Goal: Task Accomplishment & Management: Manage account settings

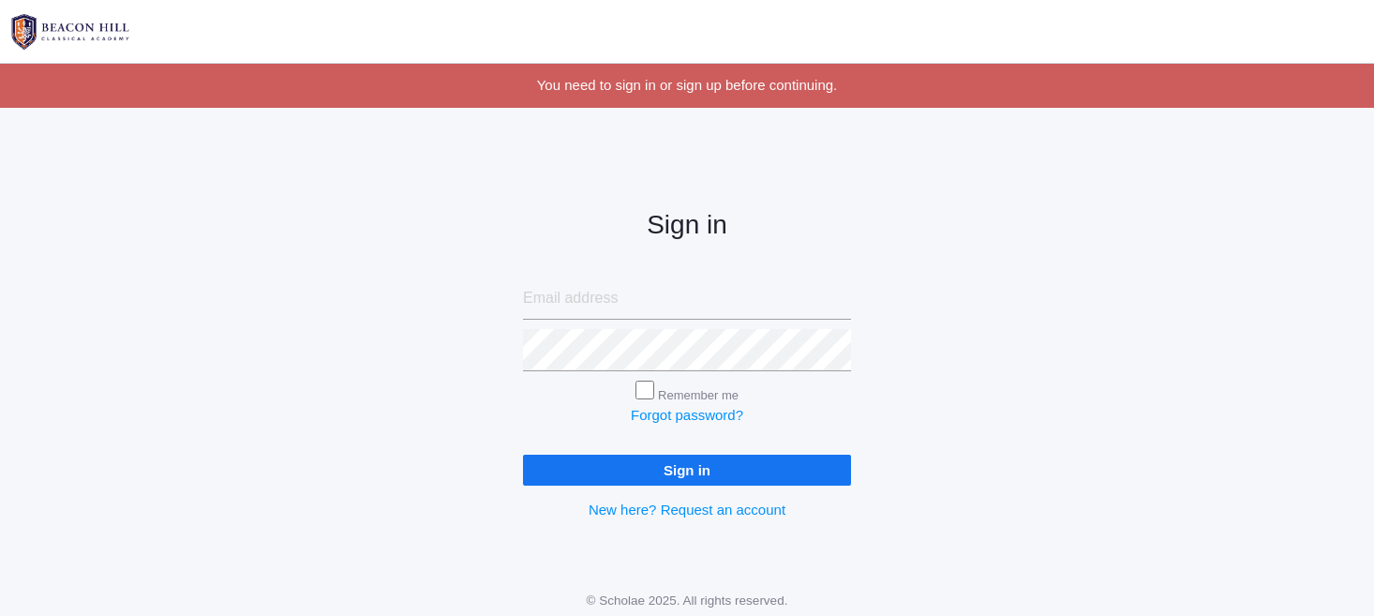
click at [643, 464] on input "Sign in" at bounding box center [687, 470] width 328 height 31
type input "jaimie.watson@beaconhillclassical.org"
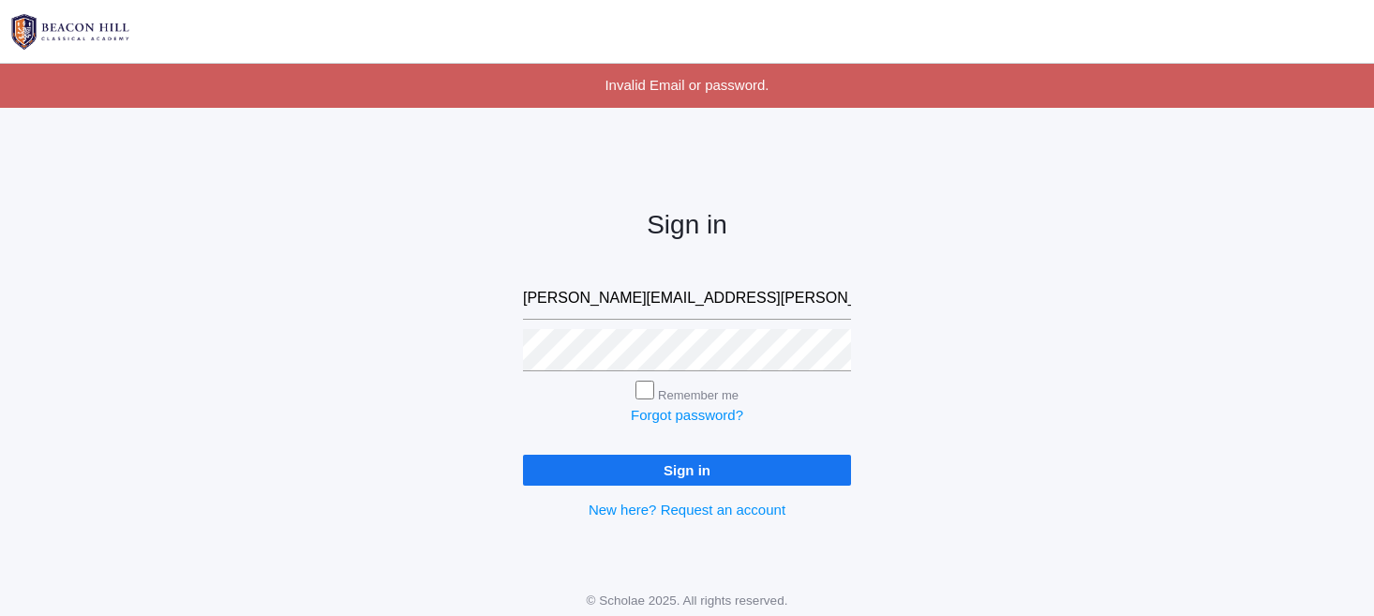
click at [681, 468] on input "Sign in" at bounding box center [687, 470] width 328 height 31
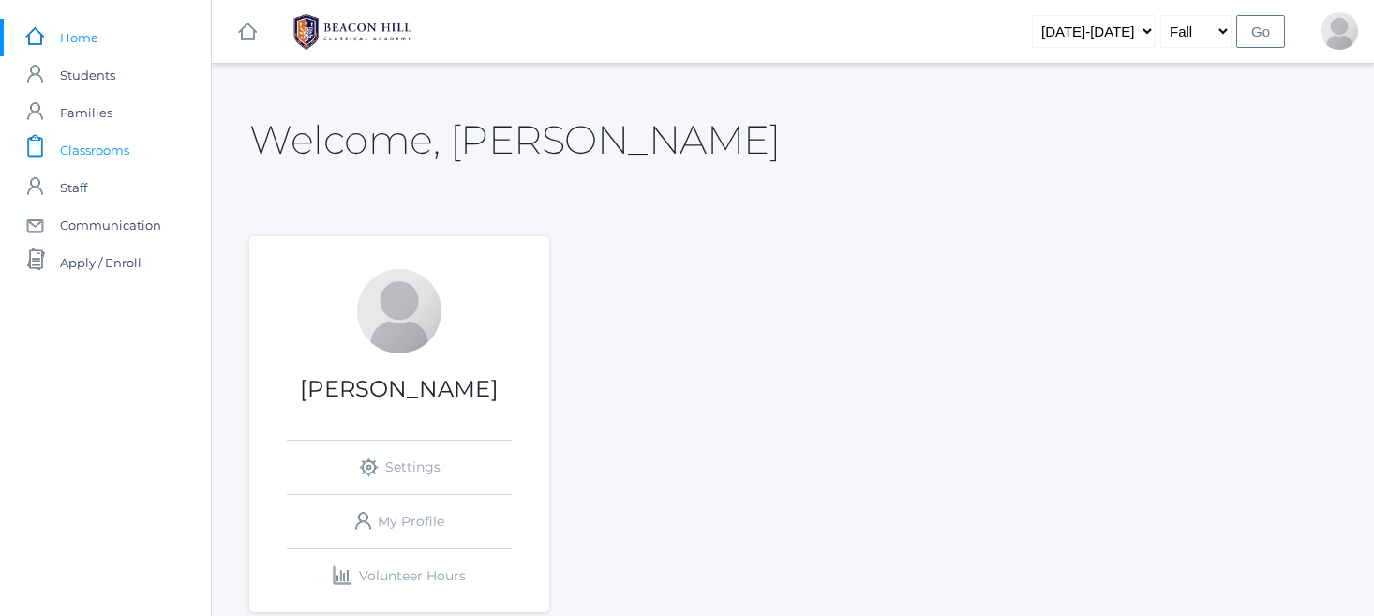
click at [92, 151] on span "Classrooms" at bounding box center [94, 149] width 69 height 37
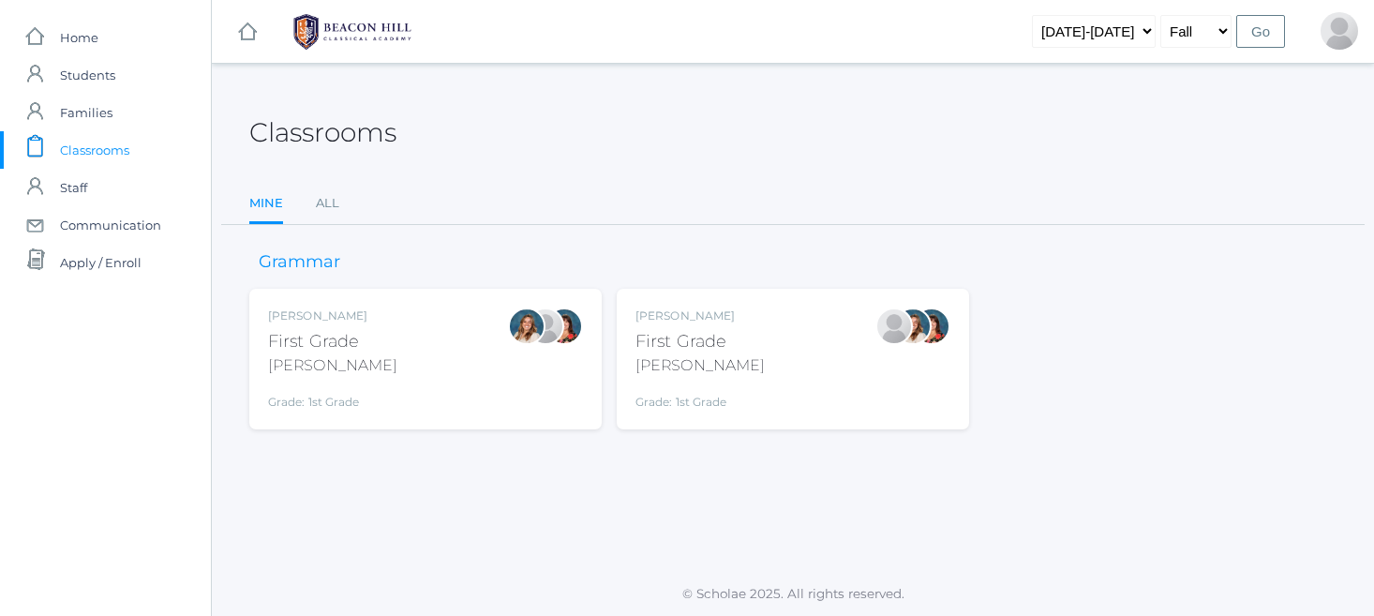
click at [724, 350] on div "First Grade" at bounding box center [699, 341] width 129 height 25
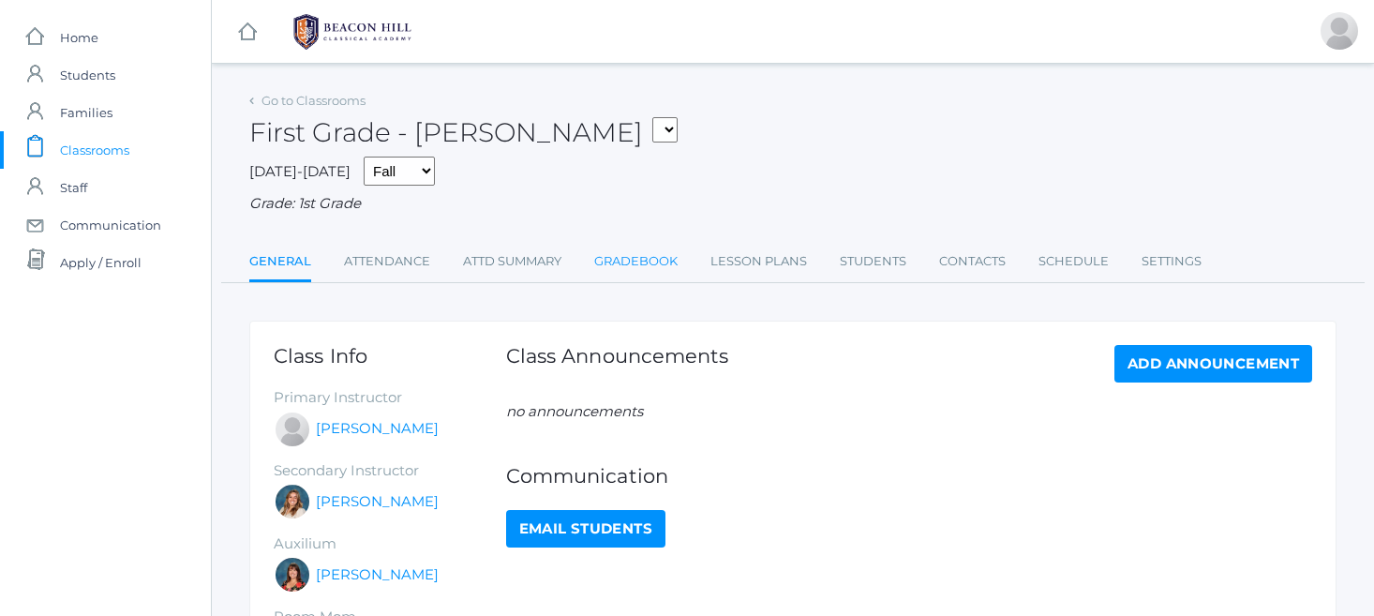
click at [637, 254] on link "Gradebook" at bounding box center [635, 261] width 83 height 37
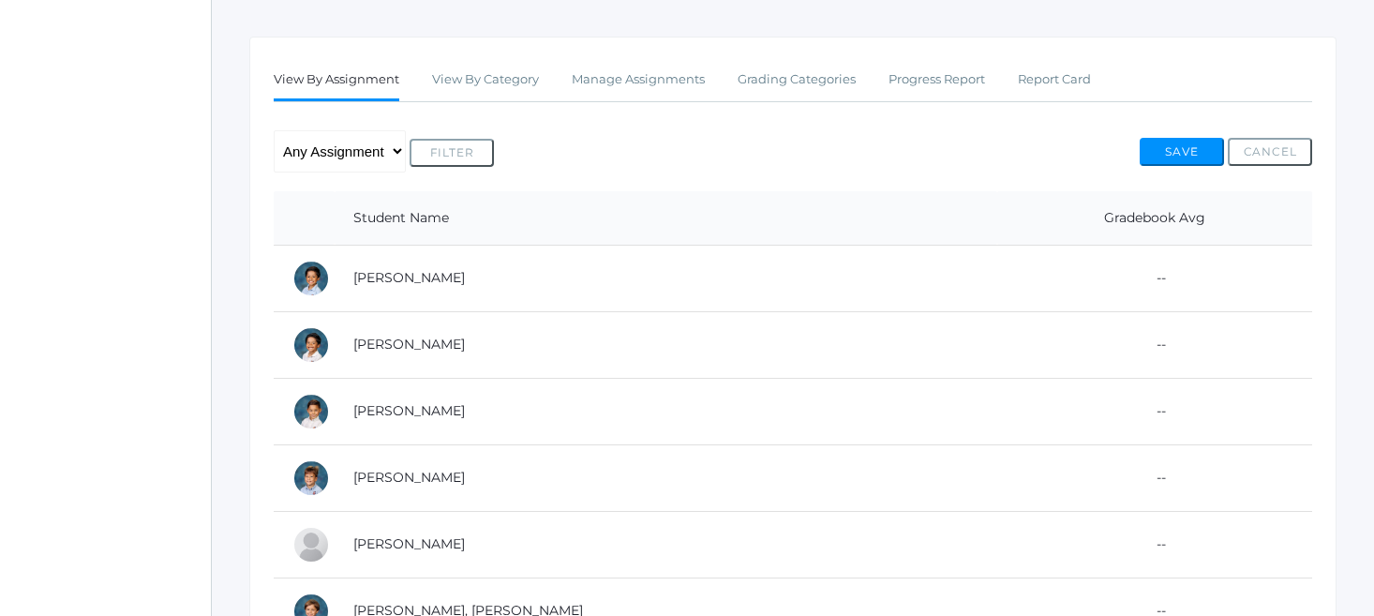
scroll to position [286, 0]
click at [503, 81] on link "View By Category" at bounding box center [485, 77] width 107 height 37
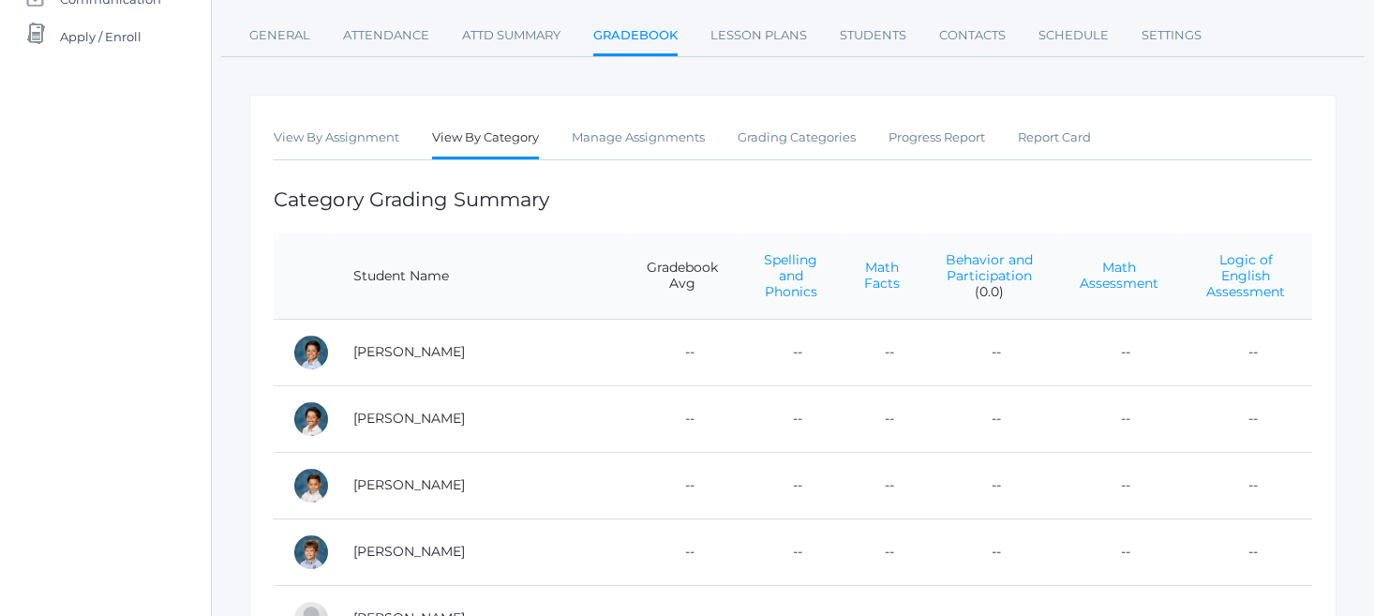
scroll to position [231, 0]
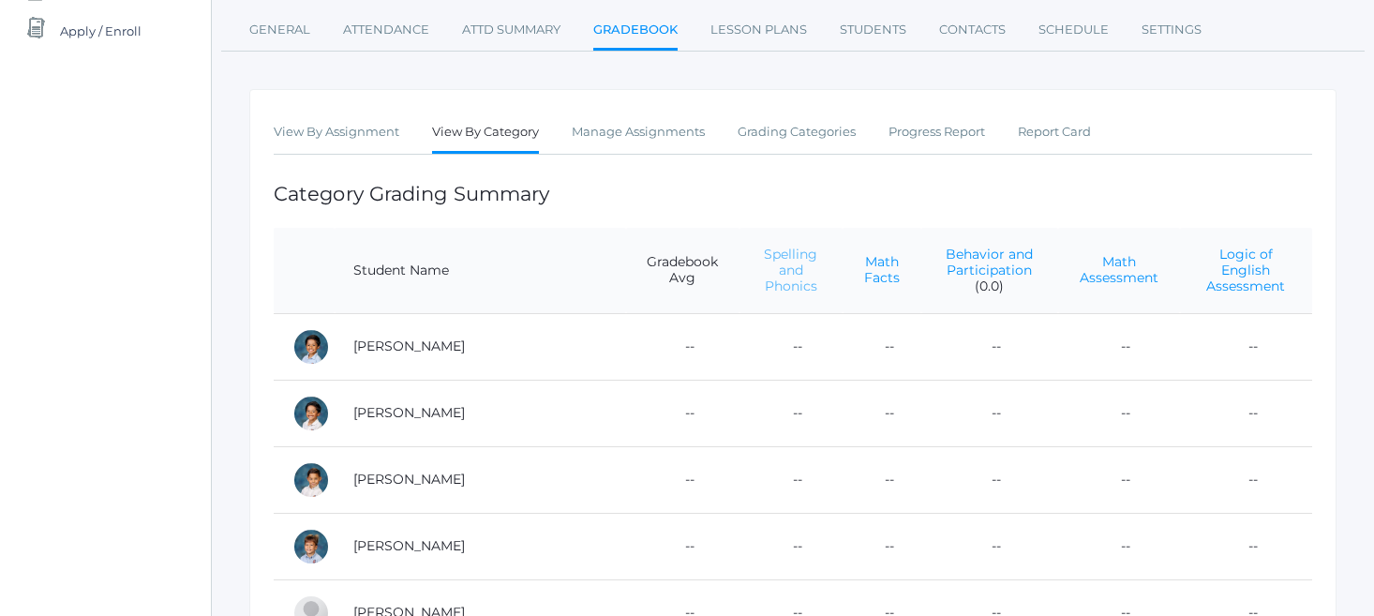
click at [764, 274] on link "Spelling and Phonics" at bounding box center [790, 270] width 53 height 49
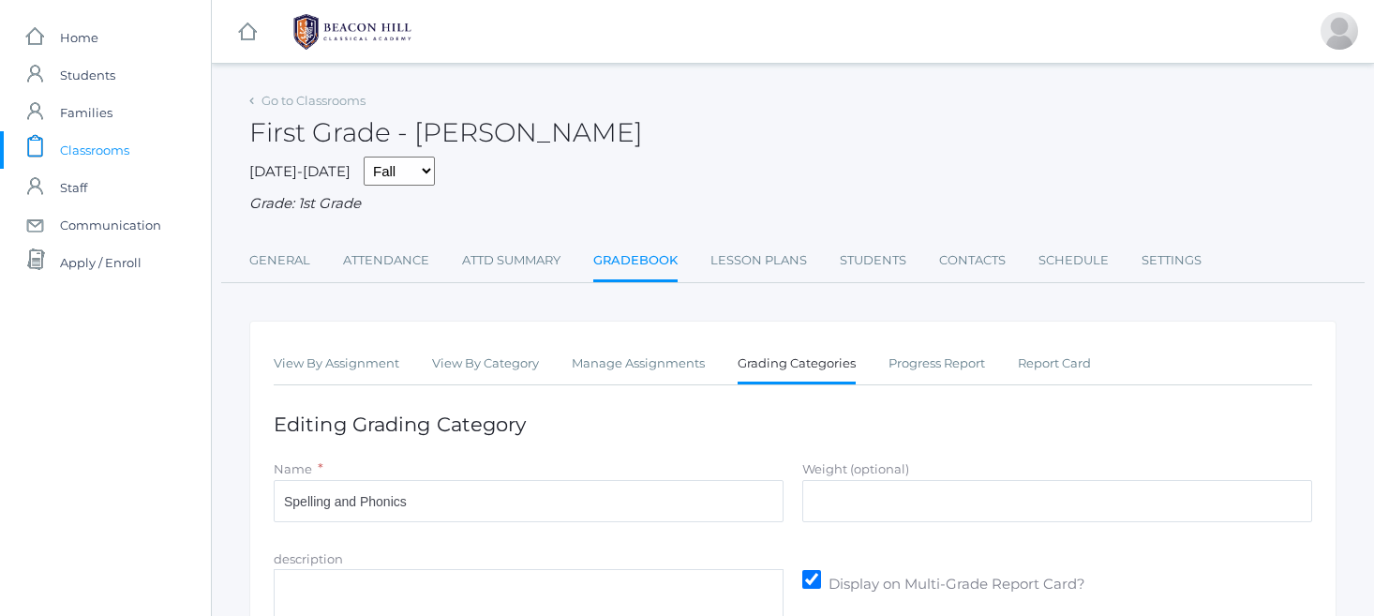
click at [497, 600] on textarea "description" at bounding box center [529, 620] width 510 height 103
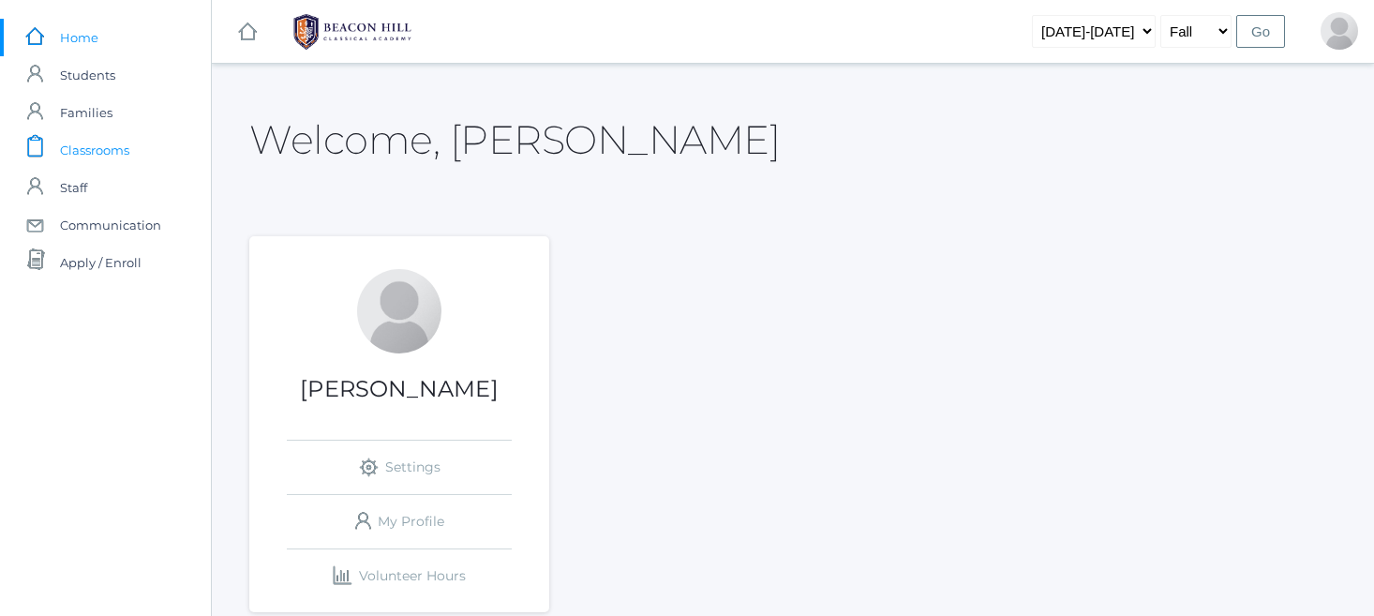
click at [105, 152] on span "Classrooms" at bounding box center [94, 149] width 69 height 37
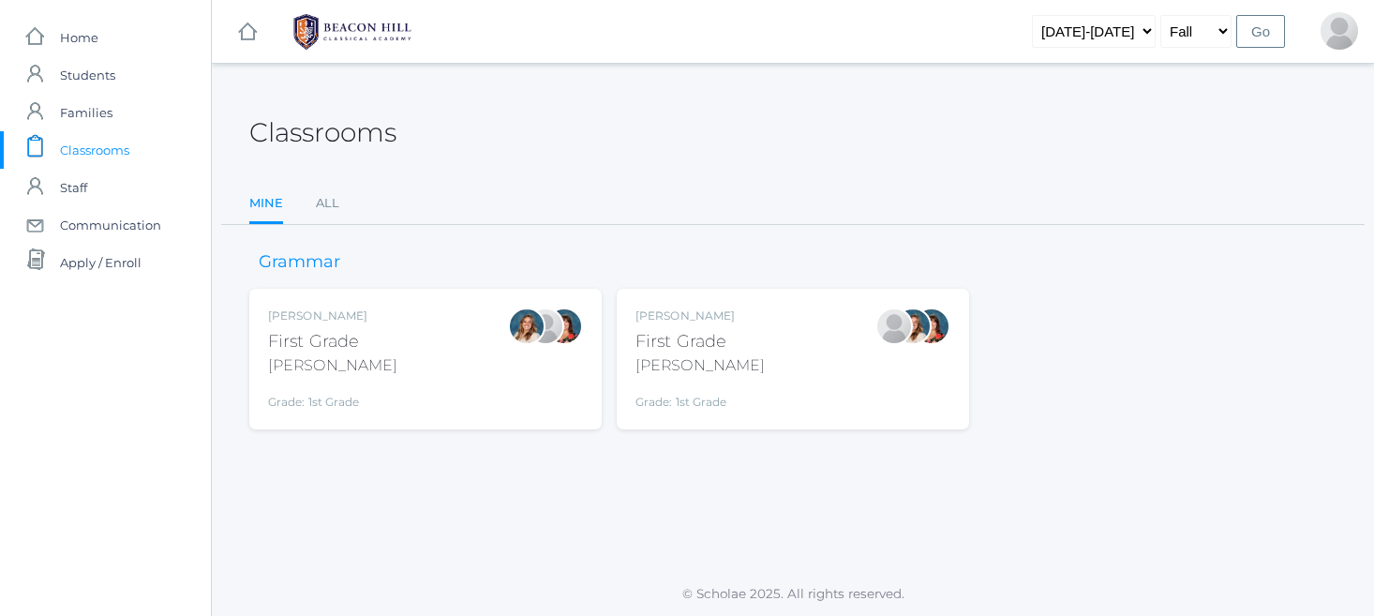
click at [701, 336] on div "First Grade" at bounding box center [699, 341] width 129 height 25
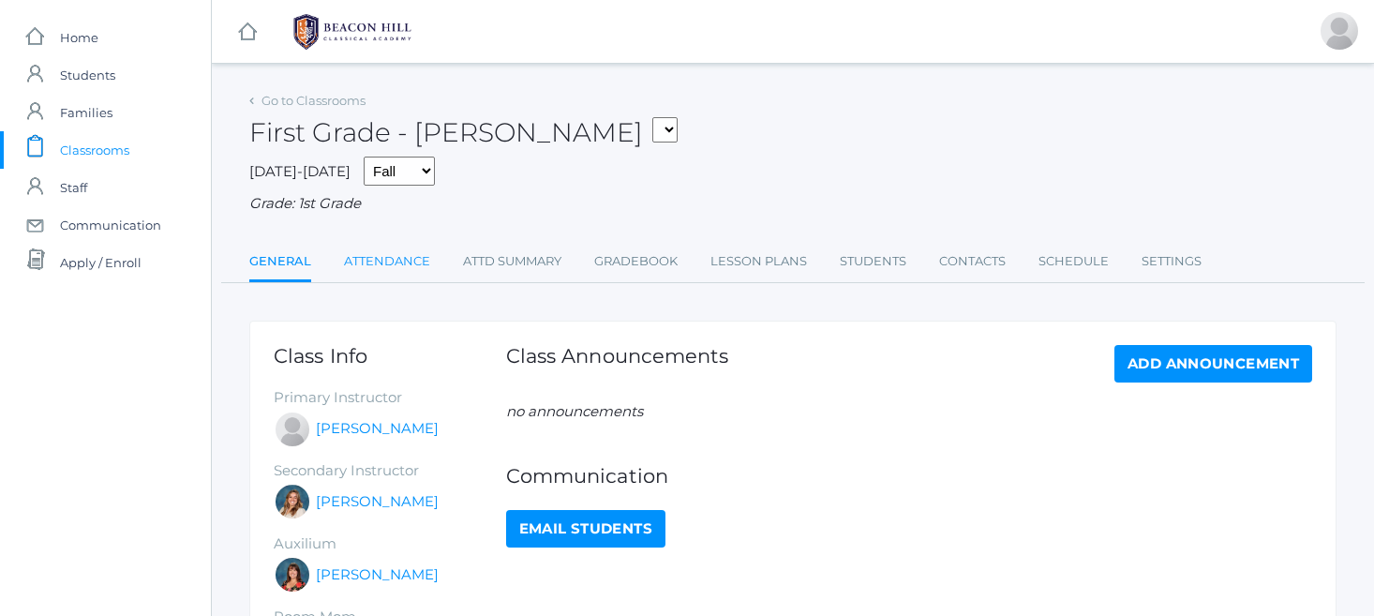
click at [402, 254] on link "Attendance" at bounding box center [387, 261] width 86 height 37
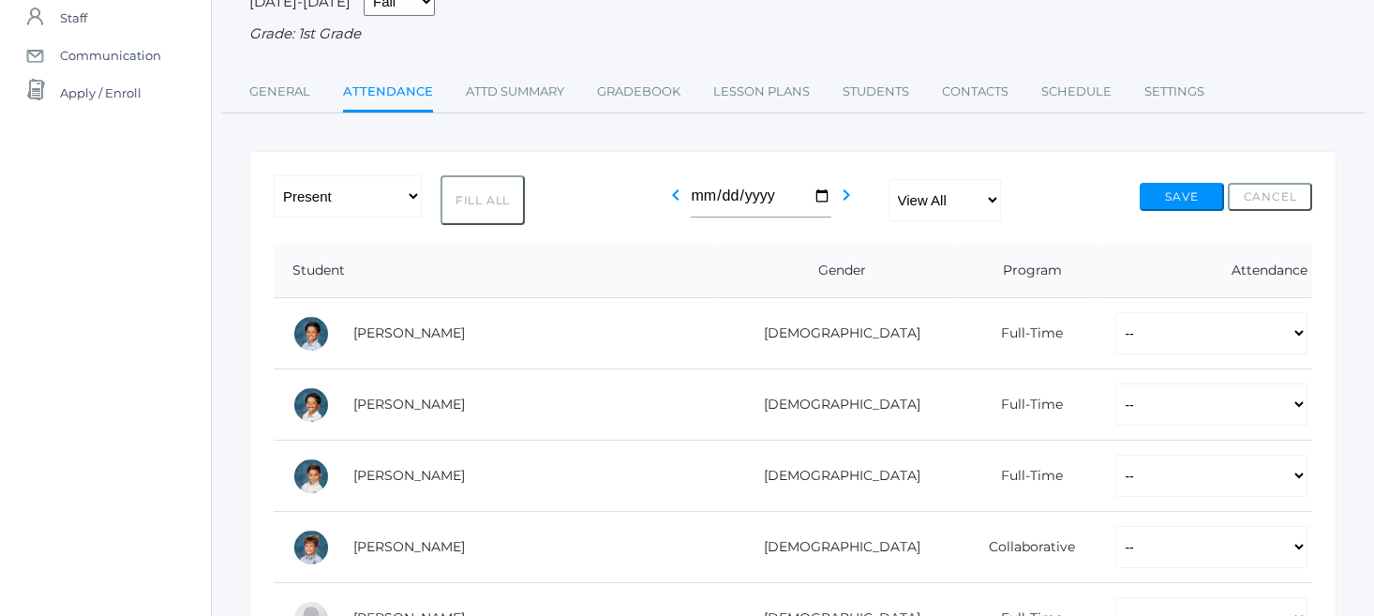
scroll to position [210, 0]
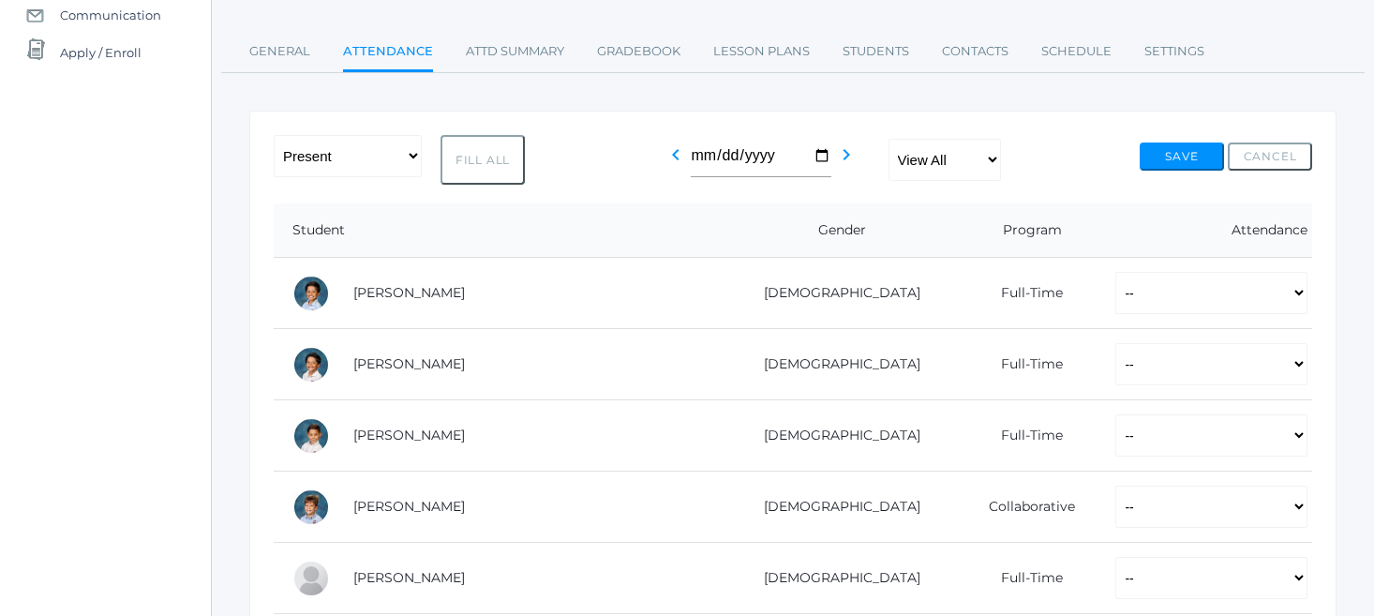
click at [484, 144] on button "Fill All" at bounding box center [482, 160] width 84 height 50
select select "P"
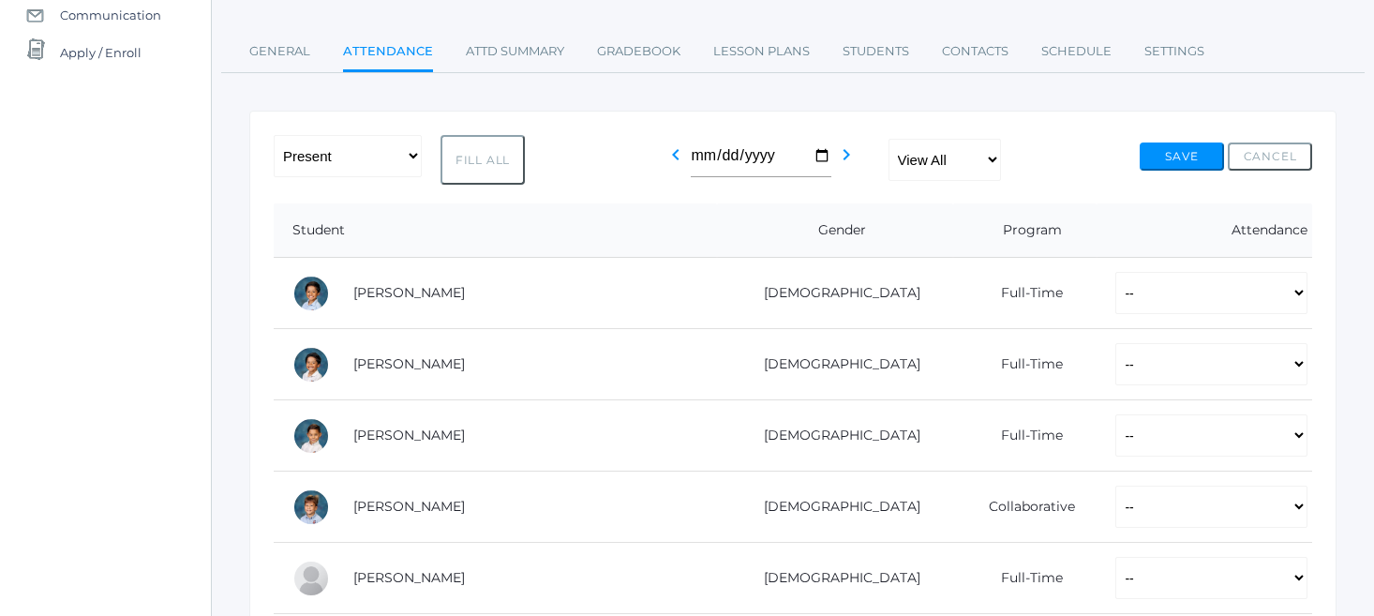
select select "P"
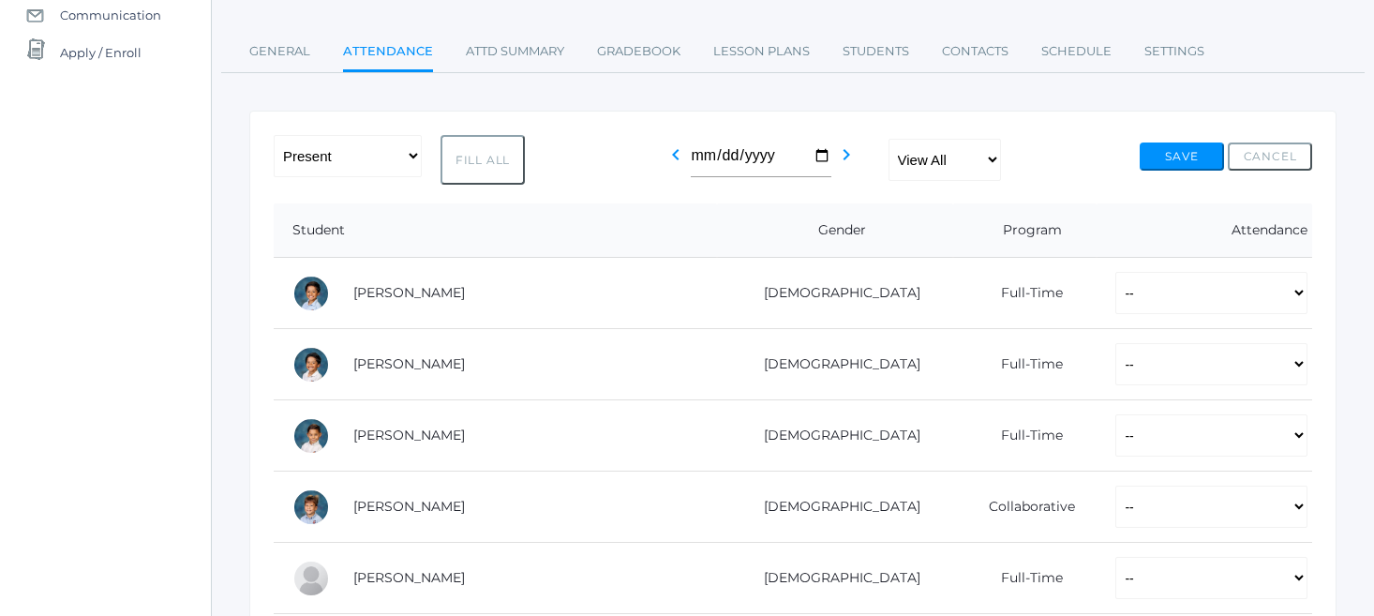
select select "P"
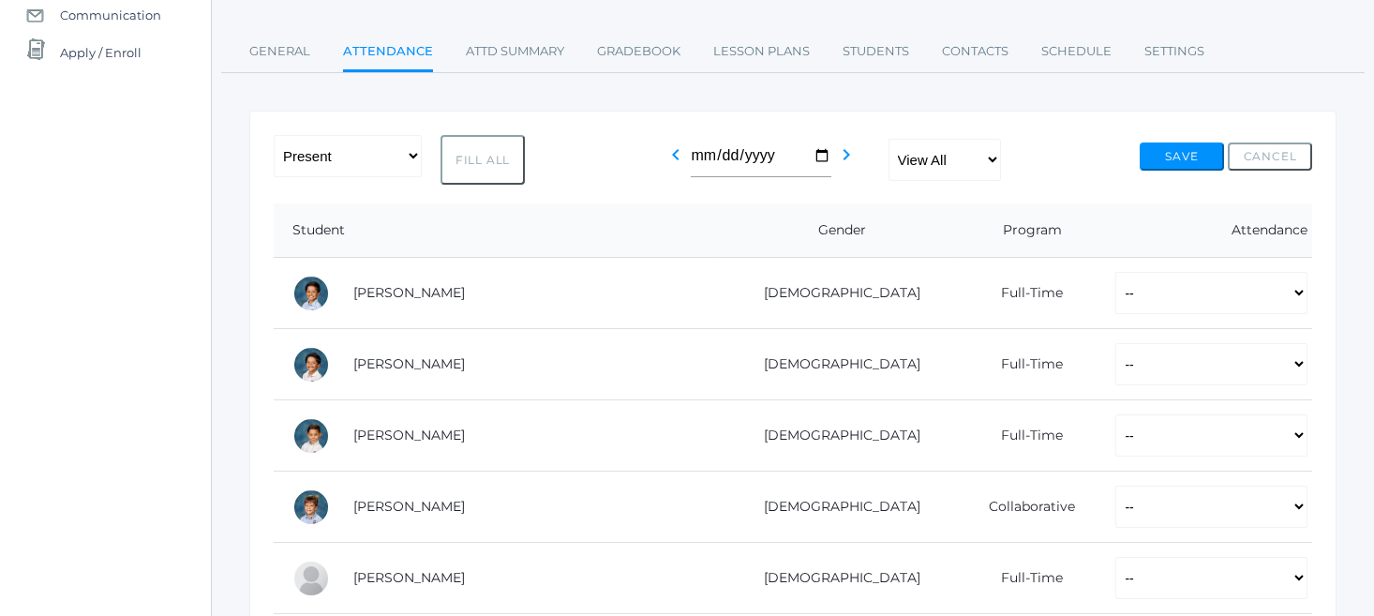
select select "P"
select select "AE"
click at [1194, 143] on button "Save" at bounding box center [1182, 156] width 84 height 28
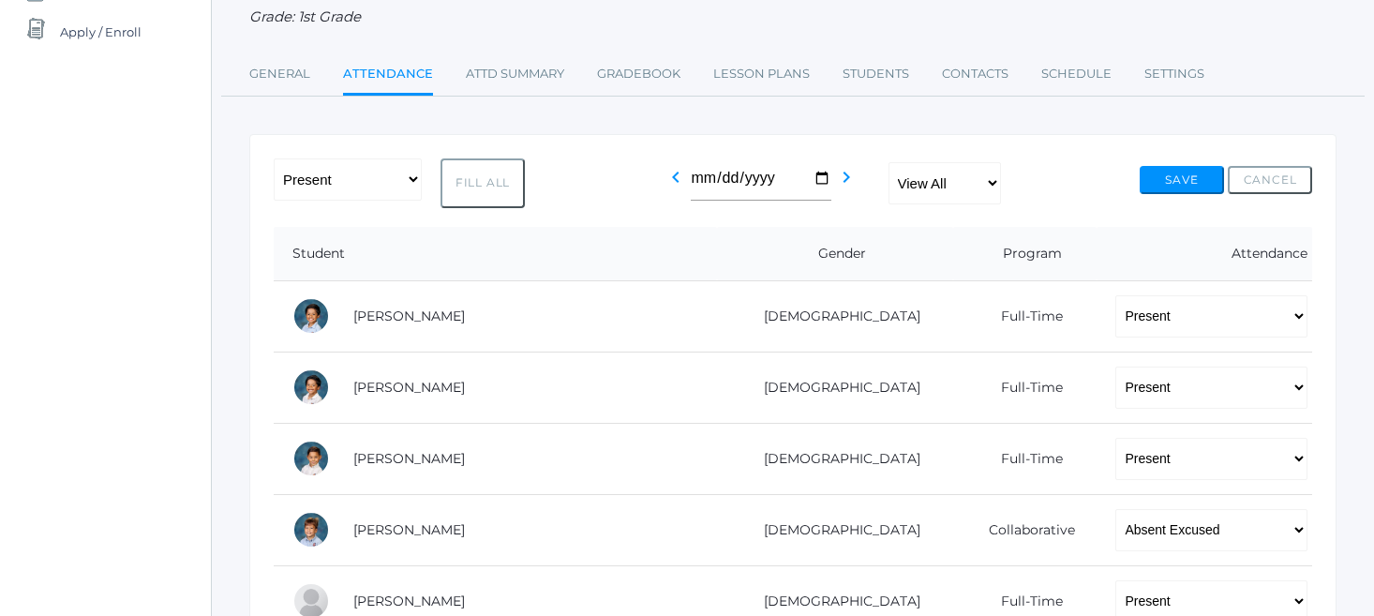
scroll to position [259, 0]
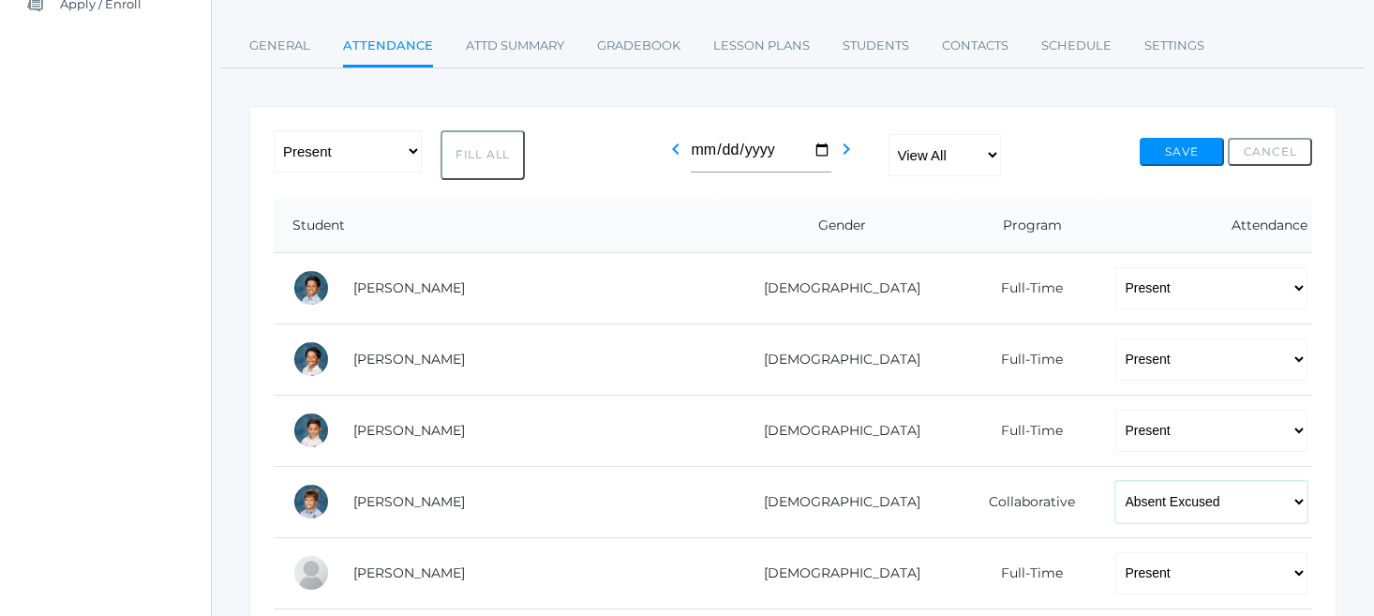
select select "TU"
click at [1187, 147] on button "Save" at bounding box center [1182, 152] width 84 height 28
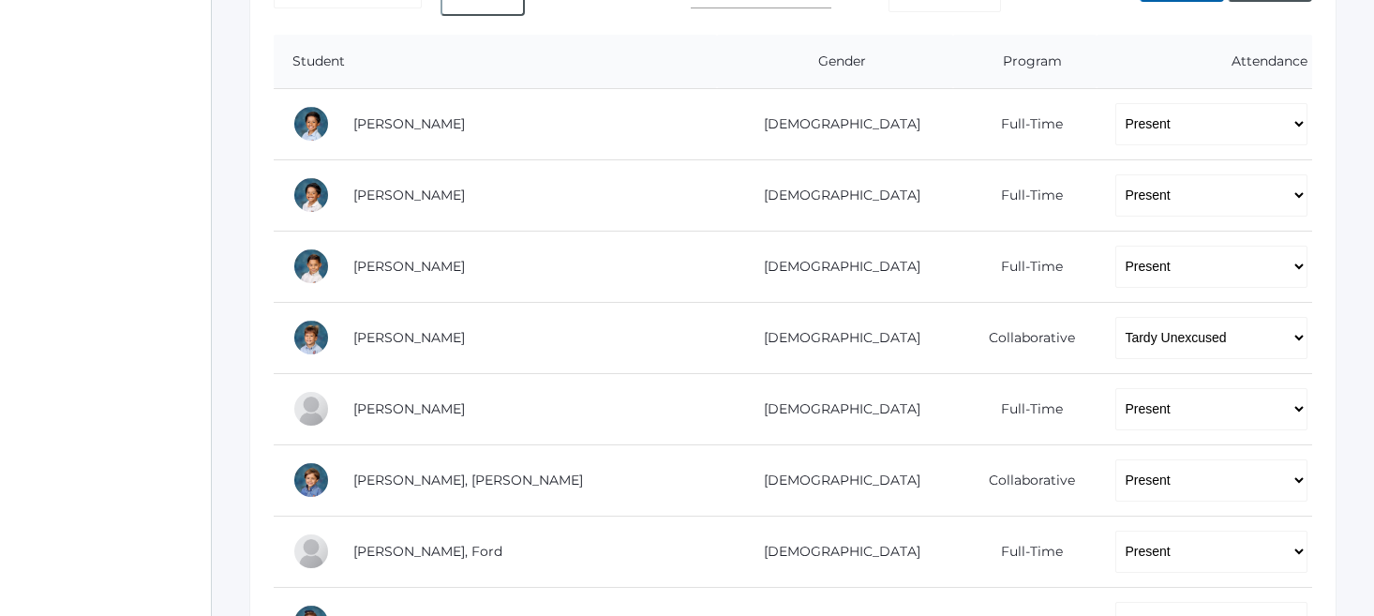
scroll to position [429, 0]
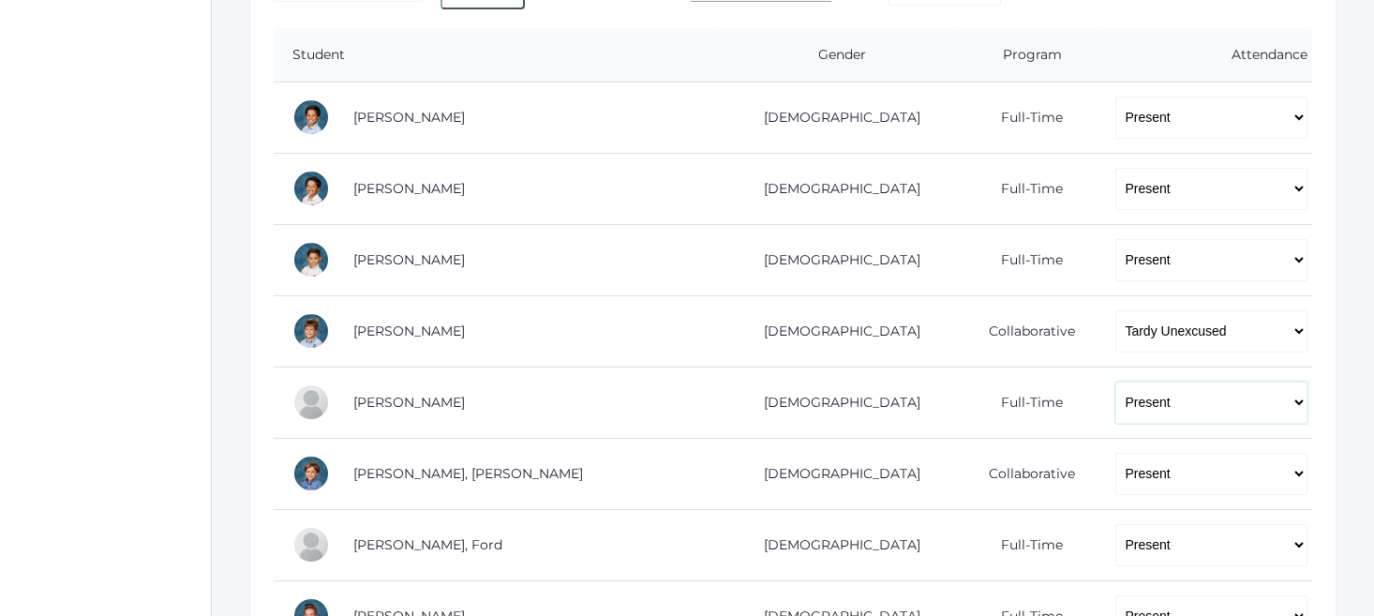
select select "AU"
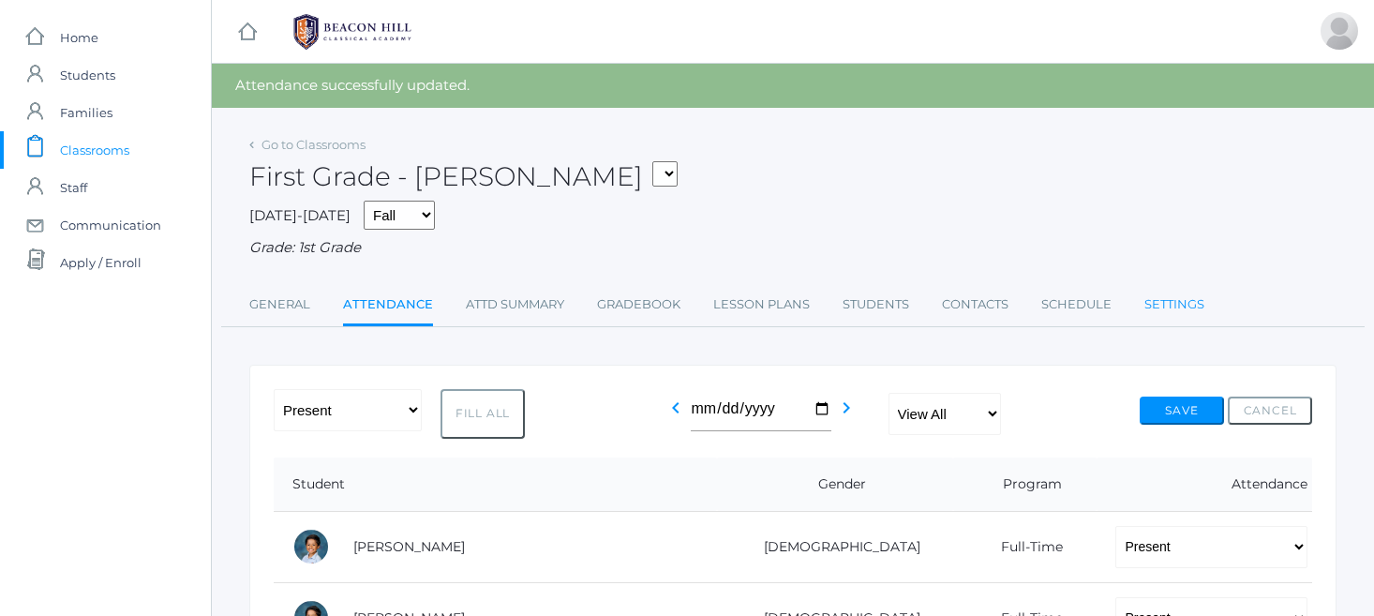
scroll to position [0, 0]
click at [1190, 411] on button "Save" at bounding box center [1182, 410] width 84 height 28
